Goal: Task Accomplishment & Management: Use online tool/utility

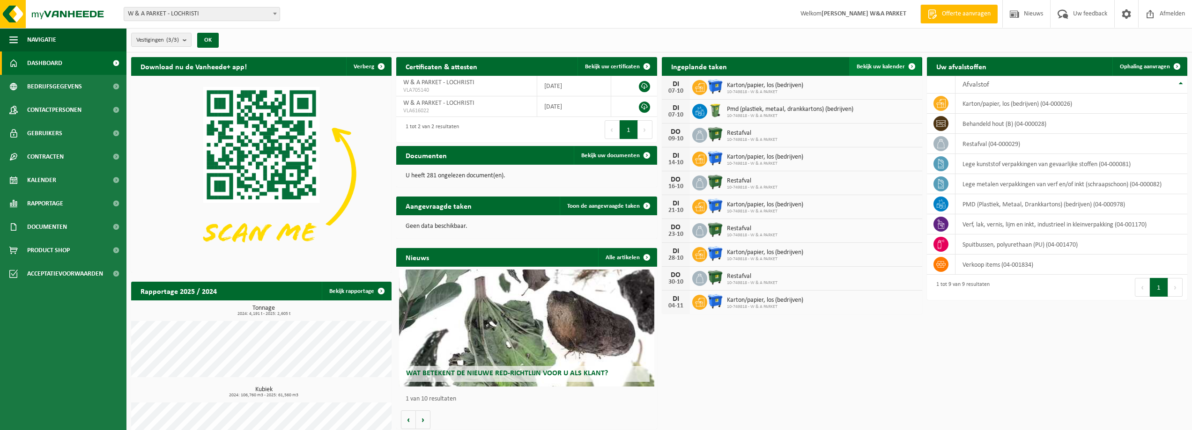
click at [890, 68] on span "Bekijk uw kalender" at bounding box center [881, 67] width 48 height 6
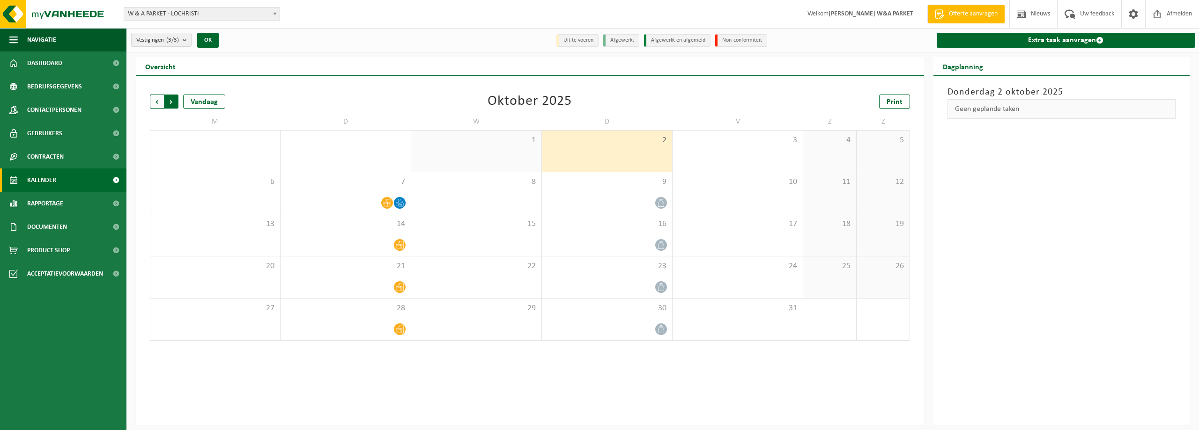
click at [158, 102] on span "Vorige" at bounding box center [157, 102] width 14 height 14
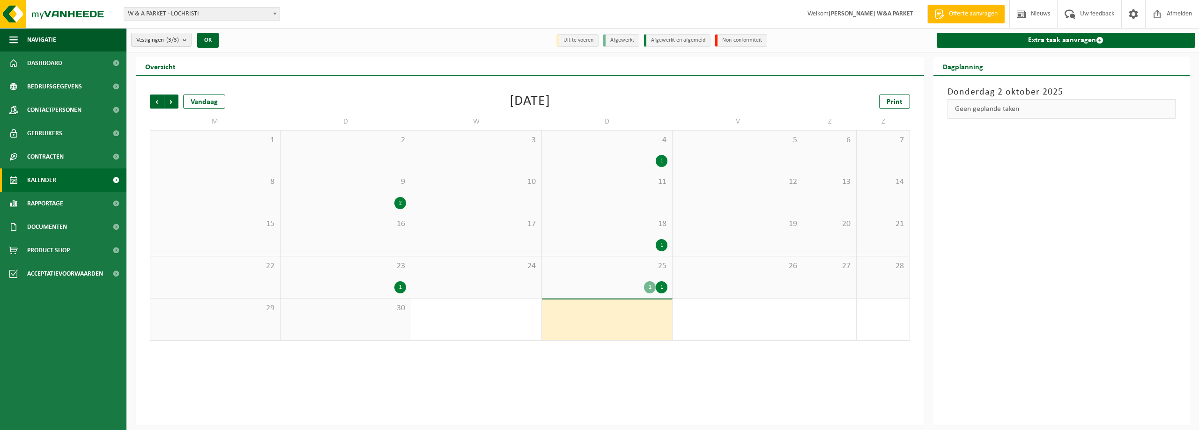
click at [664, 290] on div "1" at bounding box center [662, 288] width 12 height 12
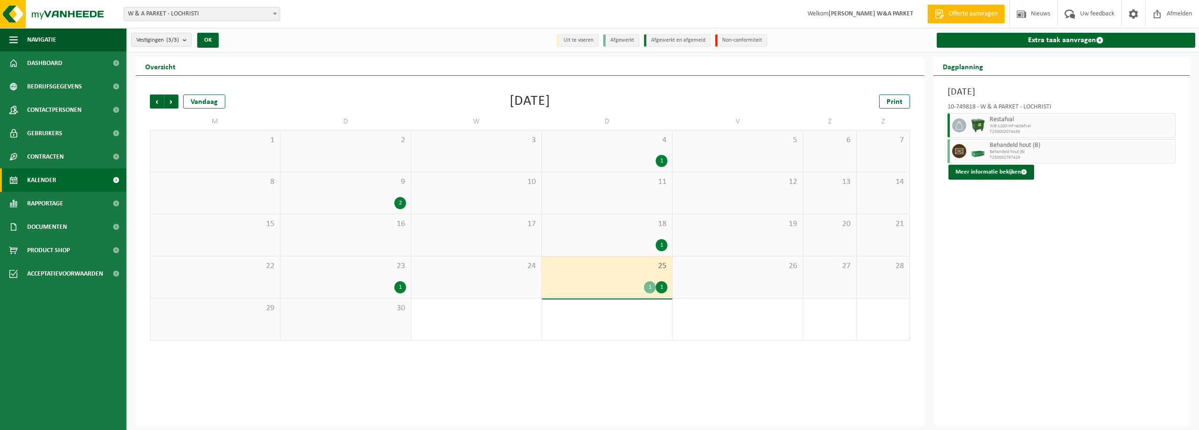
click at [647, 289] on div "1" at bounding box center [650, 288] width 12 height 12
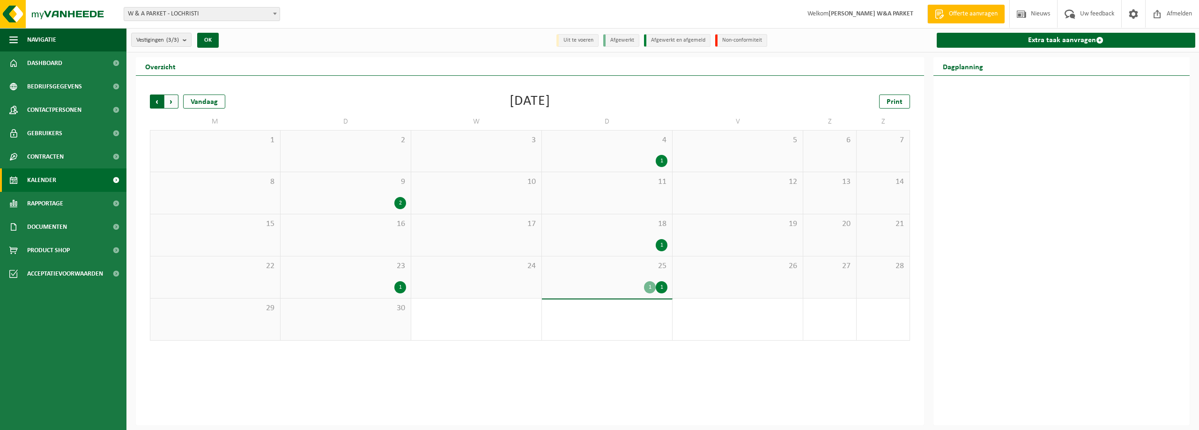
click at [173, 104] on span "Volgende" at bounding box center [171, 102] width 14 height 14
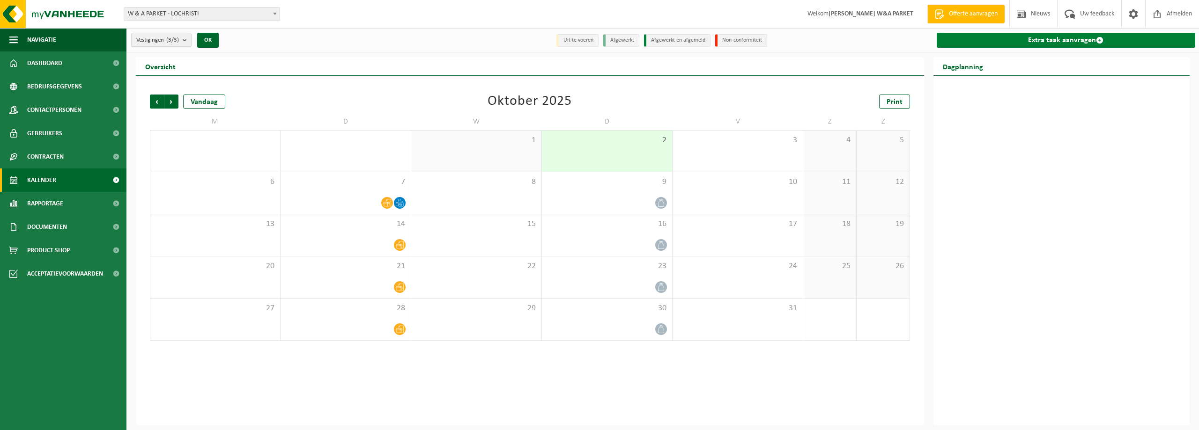
click at [1070, 43] on link "Extra taak aanvragen" at bounding box center [1066, 40] width 259 height 15
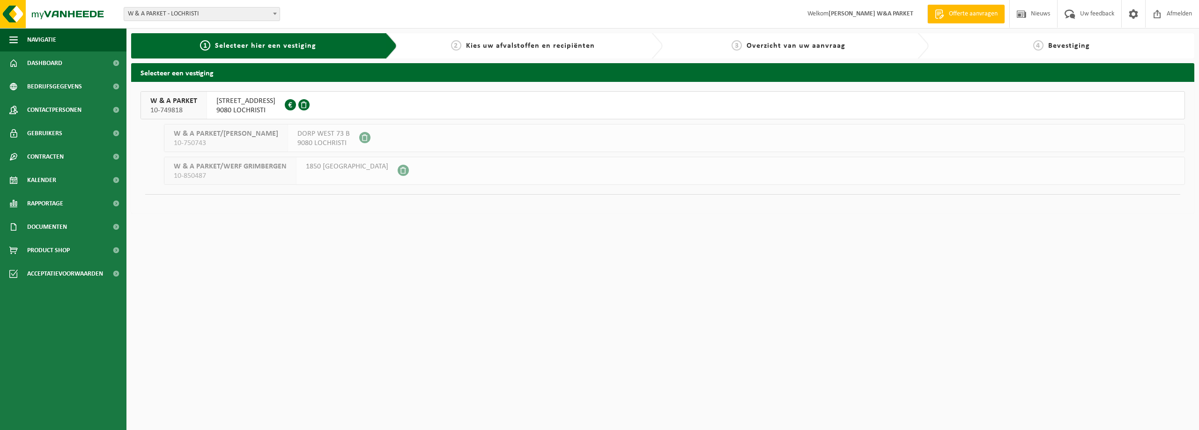
click at [275, 103] on span "ANTWERPSE STEENWEG 148" at bounding box center [245, 100] width 59 height 9
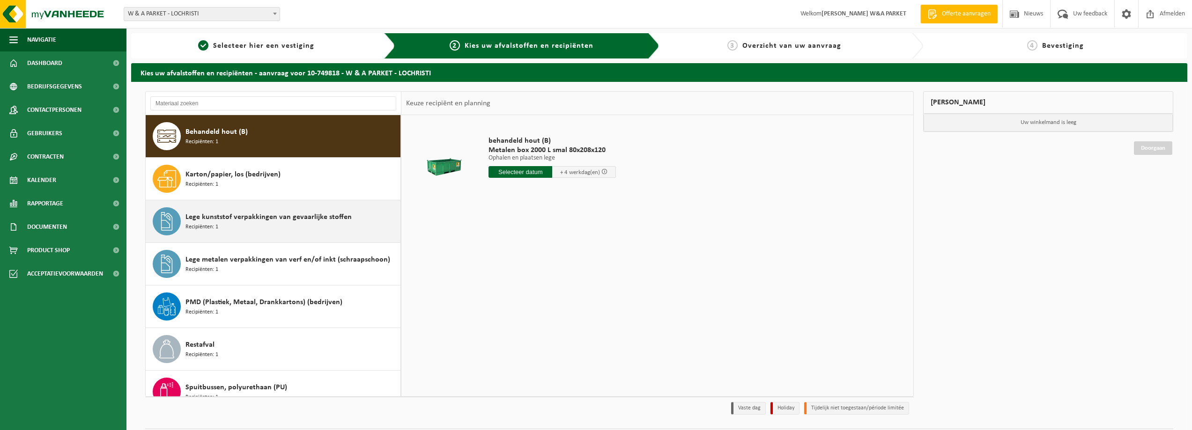
click at [227, 223] on div "Lege kunststof verpakkingen van gevaarlijke stoffen Recipiënten: 1" at bounding box center [291, 221] width 213 height 28
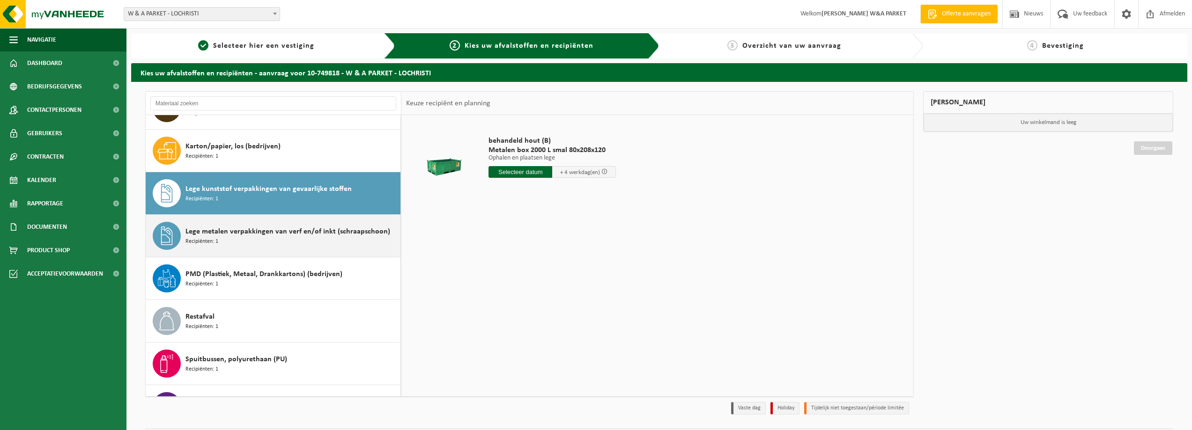
scroll to position [59, 0]
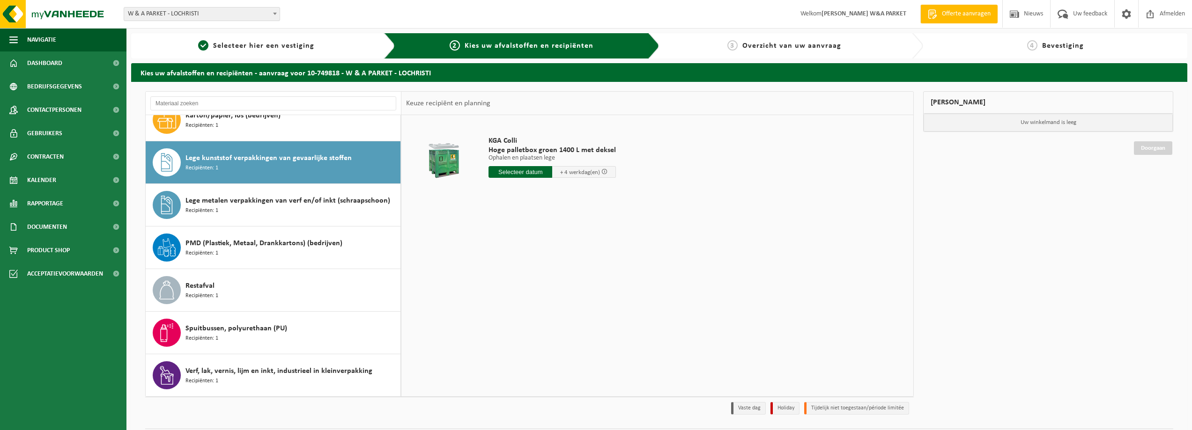
click at [524, 173] on input "text" at bounding box center [521, 172] width 64 height 12
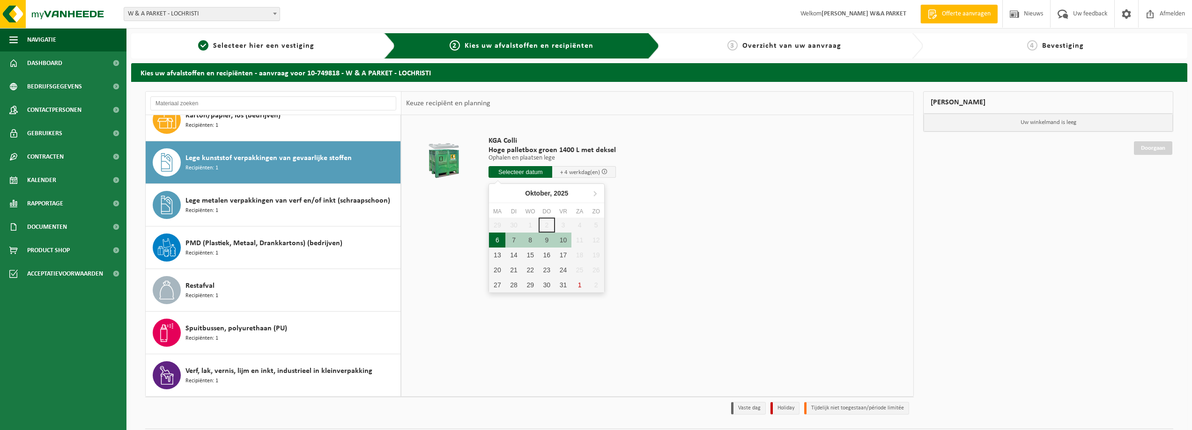
click at [499, 239] on div "6" at bounding box center [497, 240] width 16 height 15
type input "Van 2025-10-06"
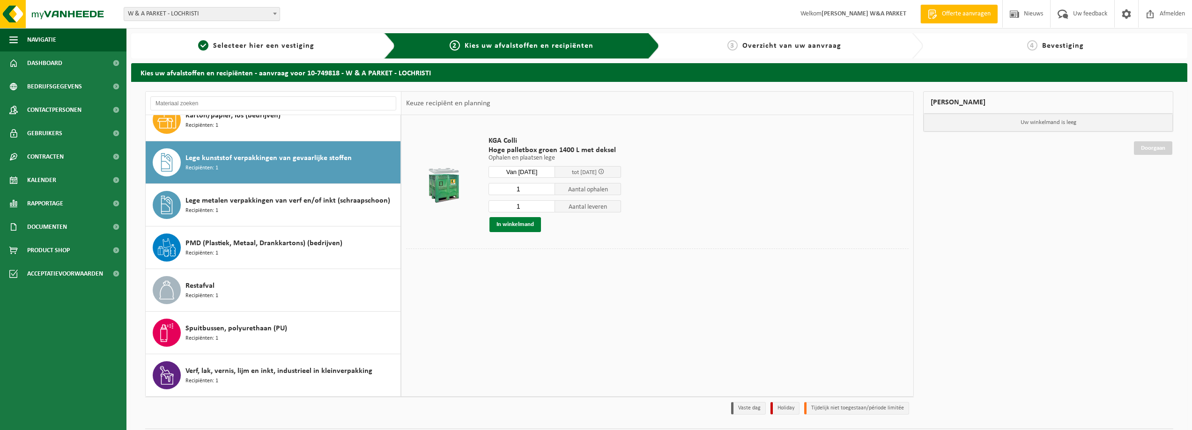
click at [528, 226] on button "In winkelmand" at bounding box center [515, 224] width 52 height 15
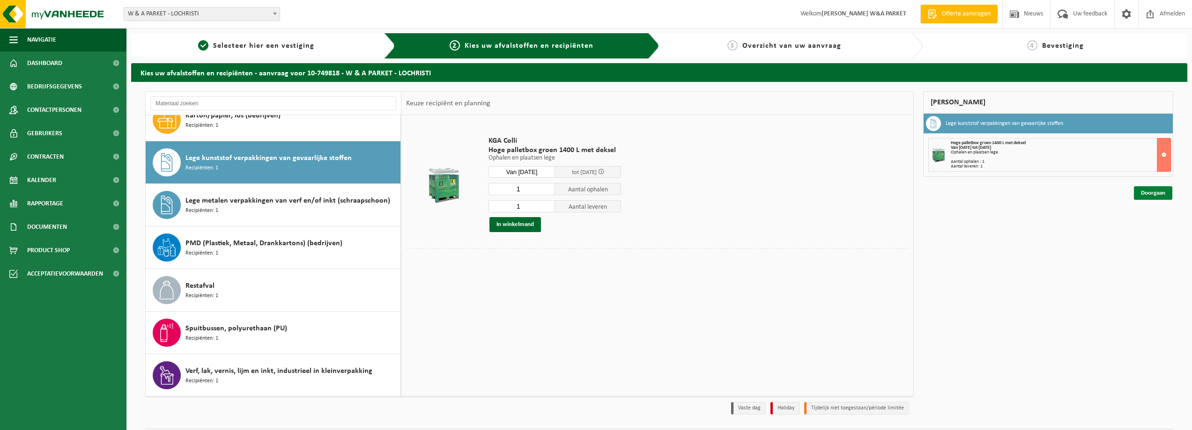
click at [1158, 193] on link "Doorgaan" at bounding box center [1153, 193] width 38 height 14
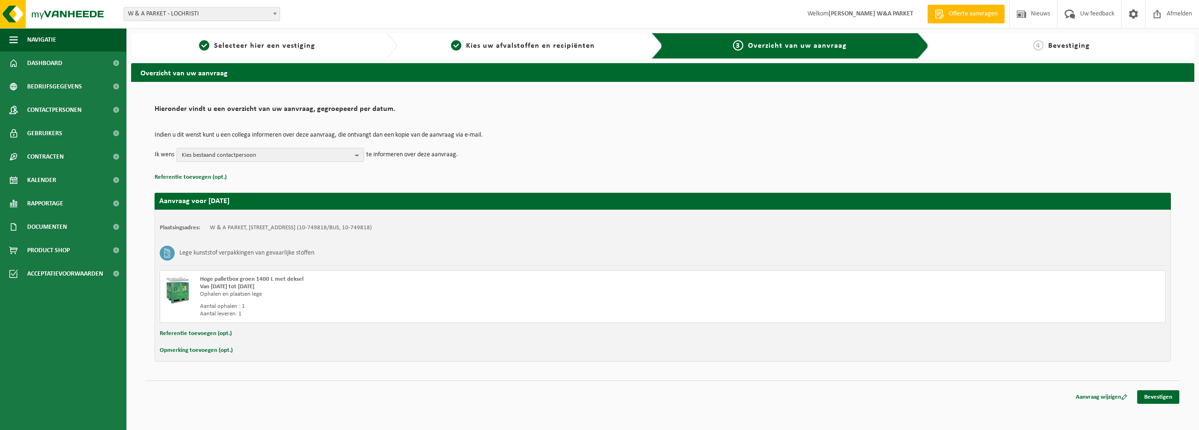
click at [236, 155] on span "Kies bestaand contactpersoon" at bounding box center [267, 155] width 170 height 14
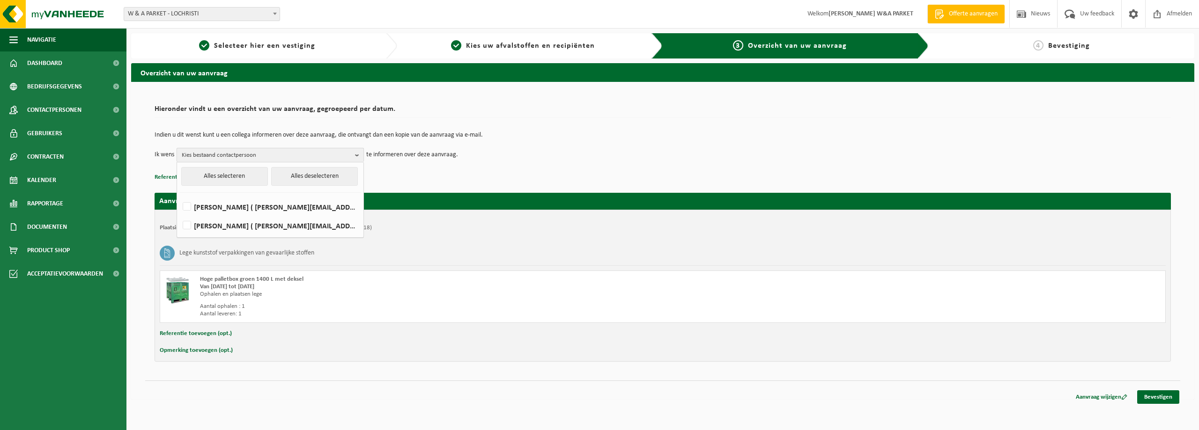
click at [236, 155] on span "Kies bestaand contactpersoon" at bounding box center [267, 155] width 170 height 14
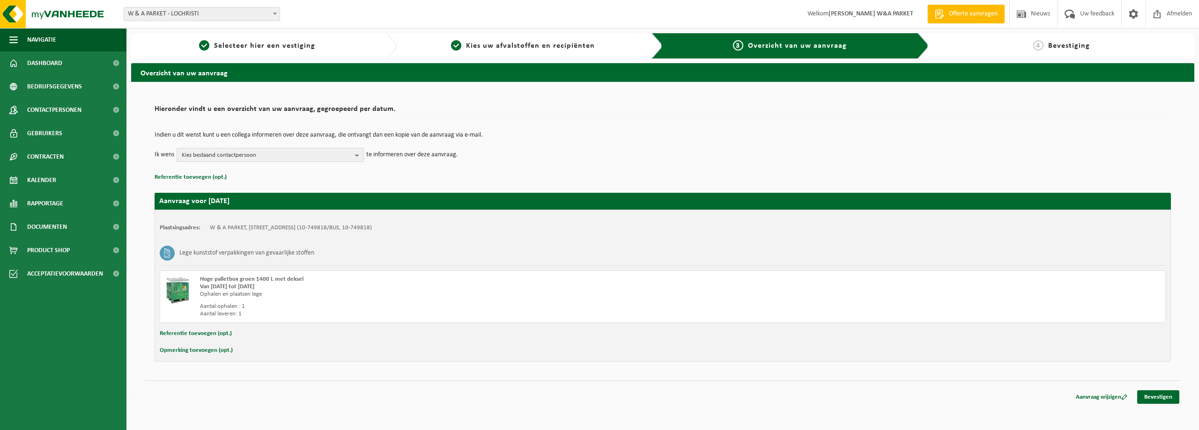
click at [279, 156] on span "Kies bestaand contactpersoon" at bounding box center [267, 155] width 170 height 14
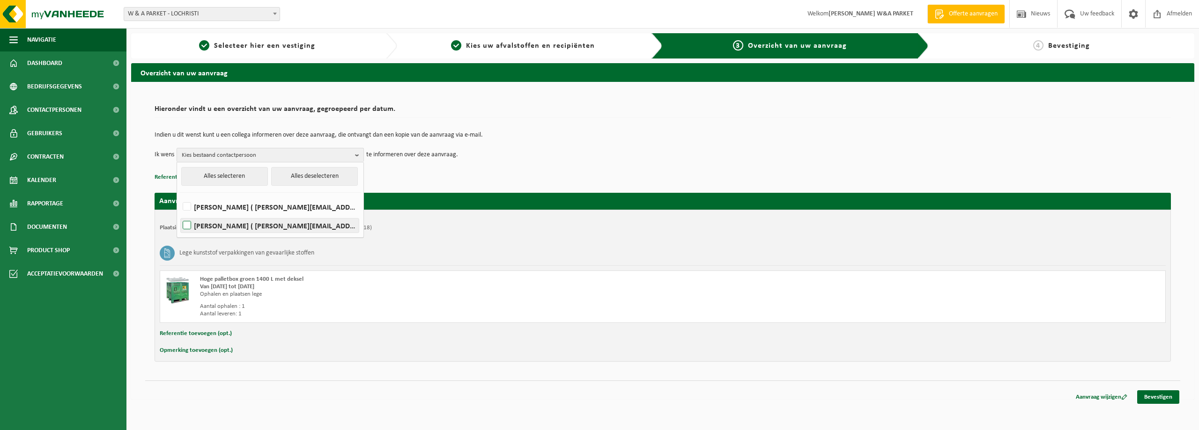
click at [190, 224] on label "FILIP VAN RISSEGHEM ( filip@wa-parket.be )" at bounding box center [270, 226] width 178 height 14
click at [179, 214] on input "FILIP VAN RISSEGHEM ( filip@wa-parket.be )" at bounding box center [179, 214] width 0 height 0
checkbox input "true"
click at [696, 169] on div "Indien u dit wenst kunt u een collega informeren over deze aanvraag, die ontvan…" at bounding box center [663, 147] width 1016 height 49
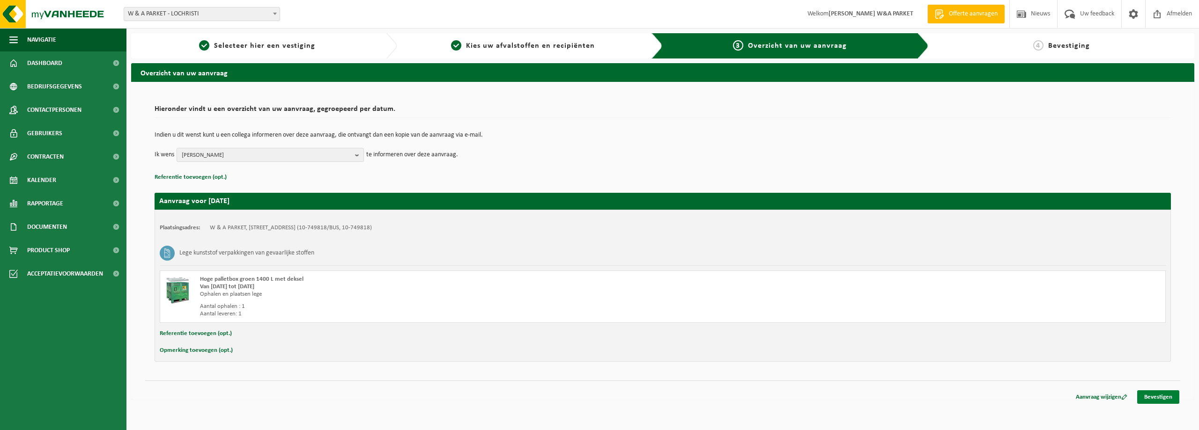
click at [1160, 397] on link "Bevestigen" at bounding box center [1158, 398] width 42 height 14
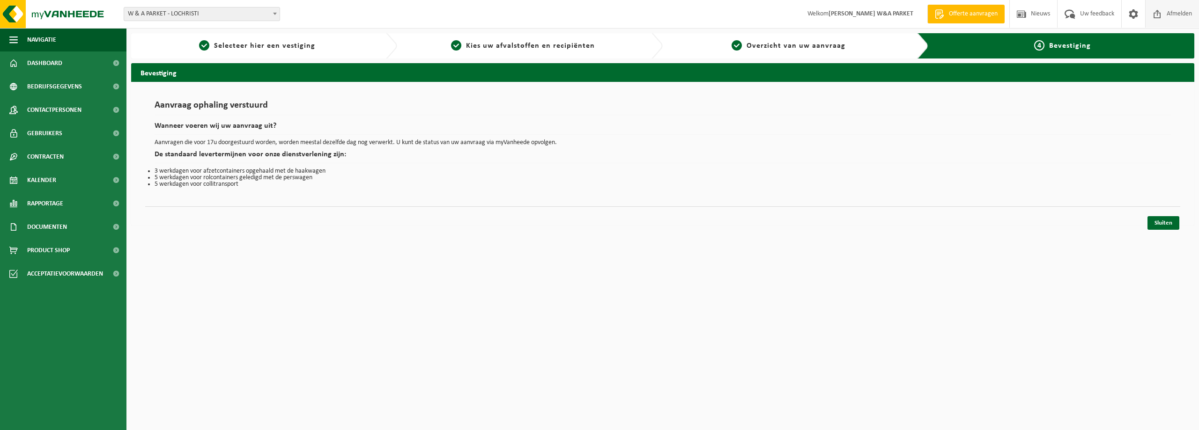
click at [1179, 17] on span "Afmelden" at bounding box center [1179, 14] width 30 height 28
